Goal: Find specific page/section: Find specific page/section

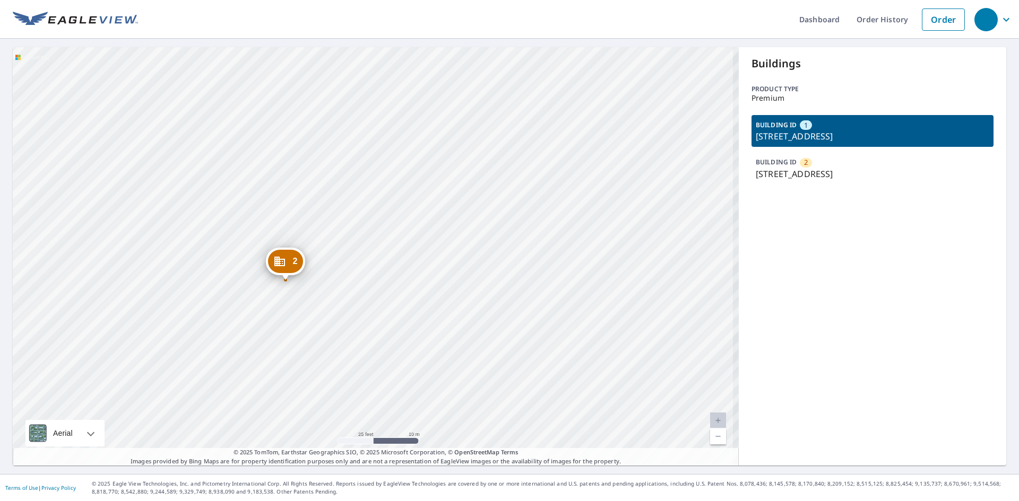
drag, startPoint x: 372, startPoint y: 293, endPoint x: 386, endPoint y: 250, distance: 44.8
click at [386, 250] on div "2 [STREET_ADDRESS] [STREET_ADDRESS]" at bounding box center [376, 256] width 726 height 419
